Goal: Information Seeking & Learning: Learn about a topic

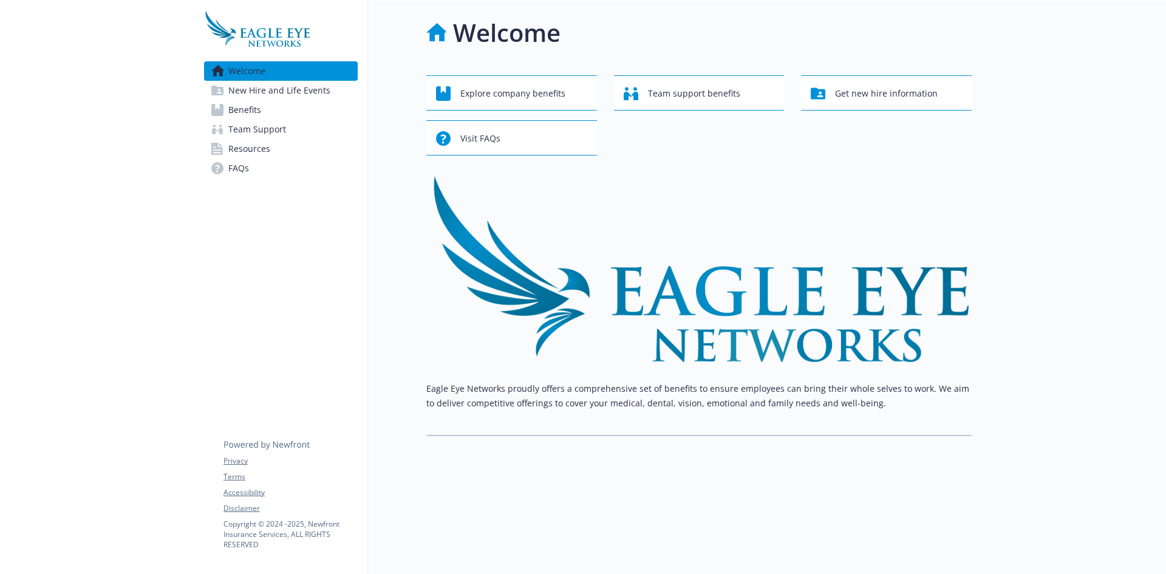
scroll to position [10, 0]
click at [515, 83] on span "Explore company benefits" at bounding box center [512, 93] width 105 height 23
